Goal: Navigation & Orientation: Find specific page/section

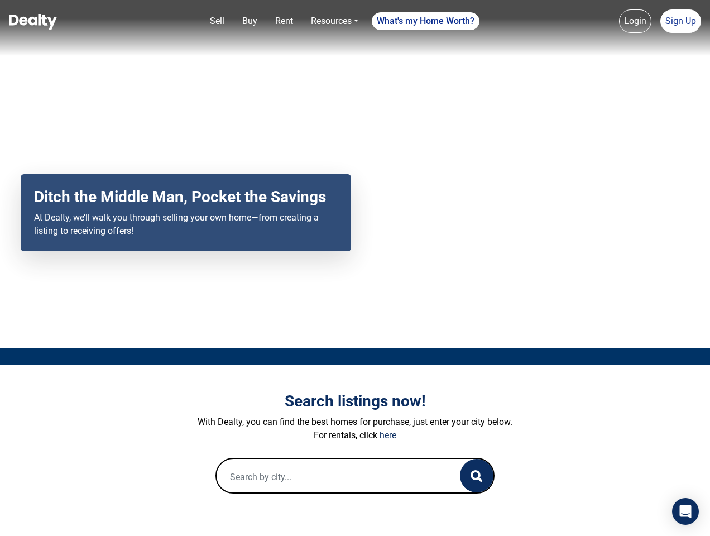
click at [355, 268] on div "Your browser does not support the video tag. Ditch the Middle Man, Pocket the S…" at bounding box center [355, 174] width 710 height 348
click at [217, 21] on link "Sell" at bounding box center [216, 21] width 23 height 22
click at [249, 21] on nav "Sell Buy Rent Resources Loan Calculator Loan Options Find an agent What's my Ho…" at bounding box center [355, 28] width 710 height 56
click at [284, 21] on link "Rent" at bounding box center [284, 21] width 27 height 22
click at [334, 21] on link "Resources" at bounding box center [334, 21] width 56 height 22
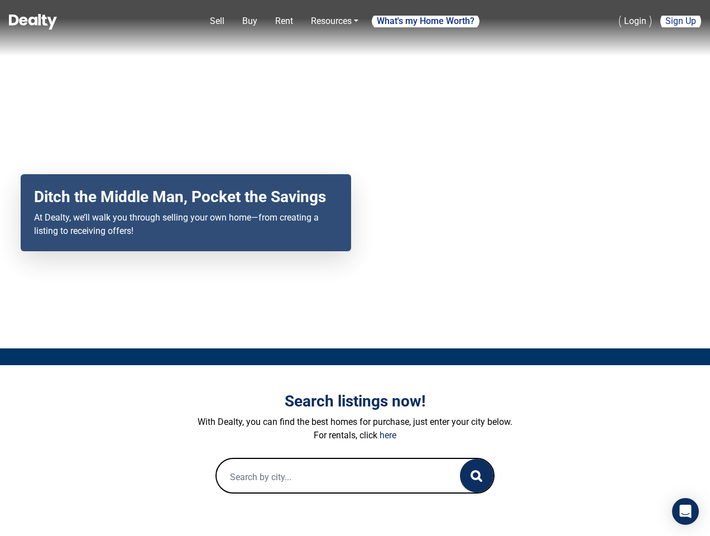
click at [426, 21] on link "What's my Home Worth?" at bounding box center [426, 21] width 108 height 18
click at [635, 21] on link "Login" at bounding box center [635, 20] width 32 height 23
click at [680, 21] on link "Sign Up" at bounding box center [680, 20] width 41 height 23
click at [477, 475] on icon "button" at bounding box center [476, 476] width 12 height 12
click at [685, 511] on icon "Open Intercom Messenger" at bounding box center [686, 510] width 12 height 13
